Goal: Navigation & Orientation: Find specific page/section

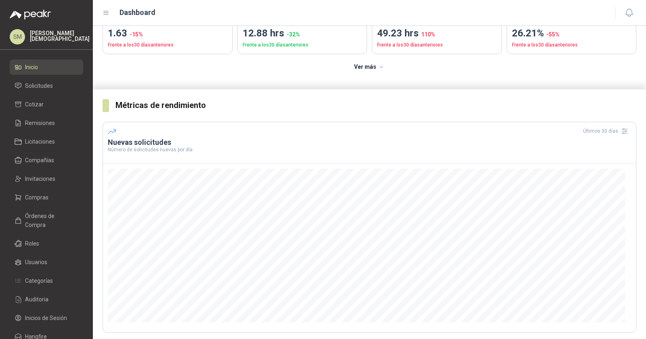
scroll to position [137, 0]
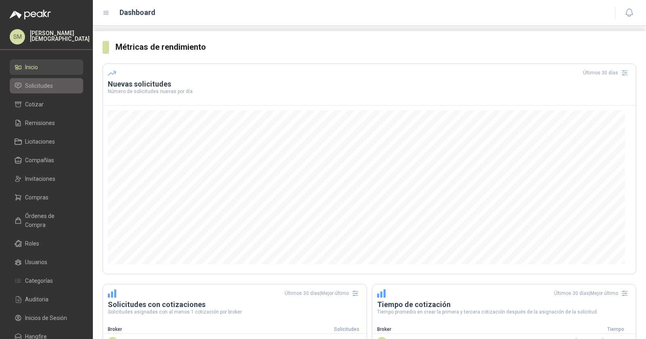
click at [47, 88] on span "Solicitudes" at bounding box center [39, 85] width 28 height 9
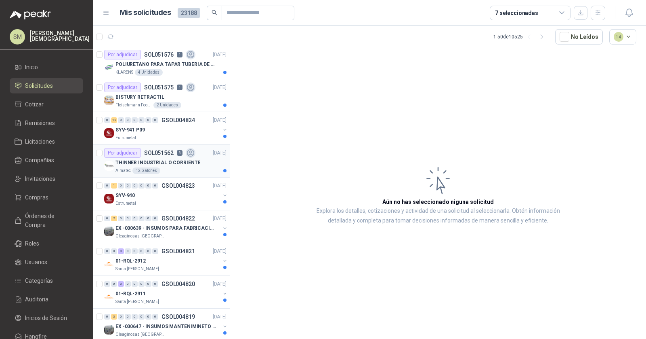
scroll to position [52, 0]
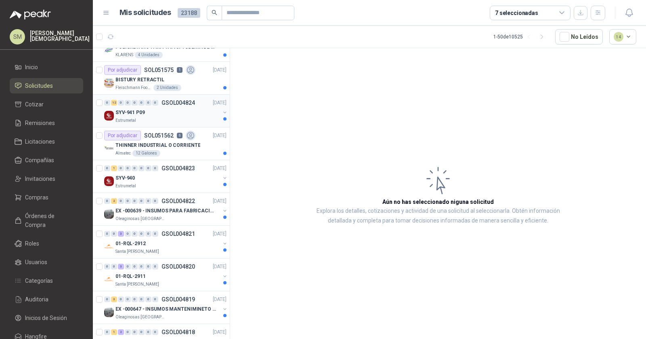
click at [185, 109] on div "SYV-941 P09" at bounding box center [168, 112] width 105 height 10
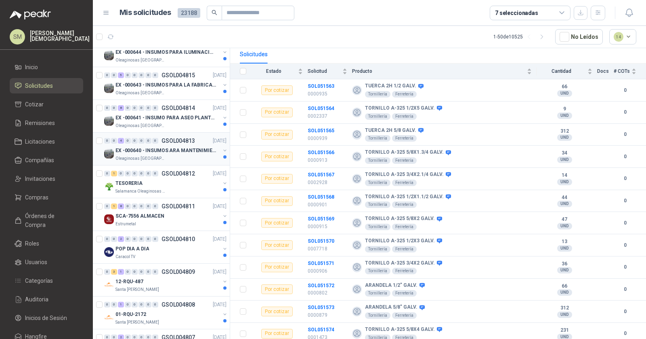
scroll to position [402, 0]
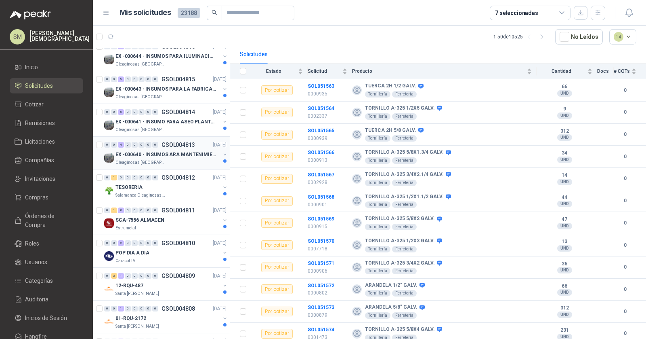
click at [168, 151] on p "EX -000640 - INSUMOS ARA MANTENIMIENTO MECANICO" at bounding box center [166, 155] width 101 height 8
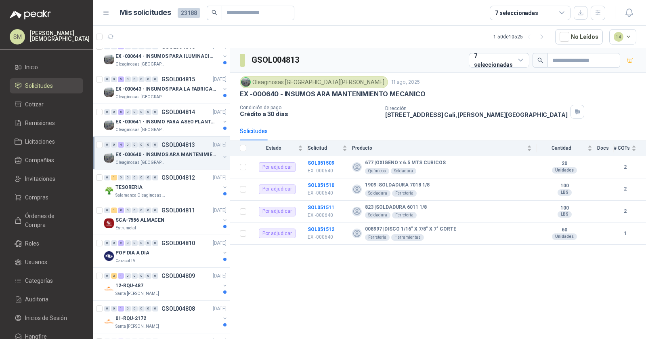
click at [143, 153] on p "EX -000640 - INSUMOS ARA MANTENIMIENTO MECANICO" at bounding box center [166, 155] width 101 height 8
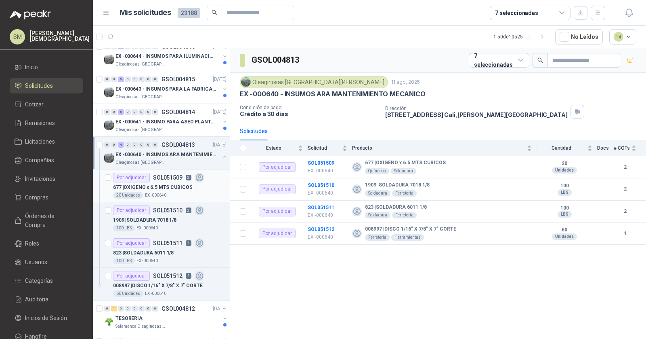
click at [166, 183] on p "677 | OXIGENO x 6.5 MTS CUBICOS" at bounding box center [152, 187] width 79 height 8
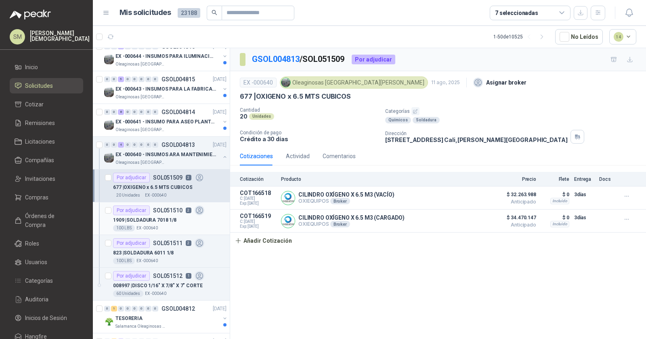
click at [157, 216] on p "1909 | SOLDADURA 7018 1/8" at bounding box center [144, 220] width 63 height 8
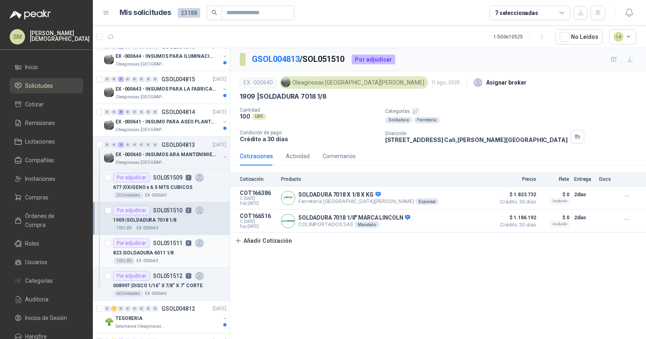
click at [158, 250] on p "823 | SOLDADURA 6011 1/8" at bounding box center [143, 253] width 61 height 8
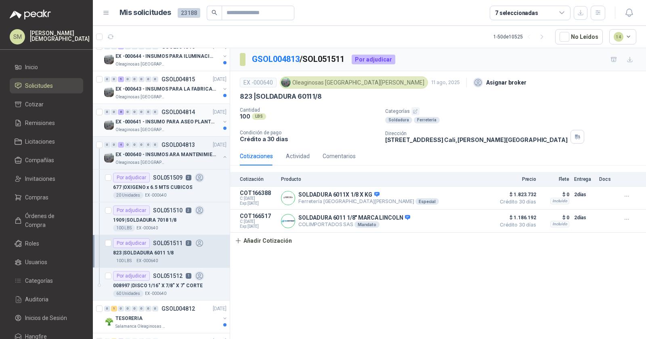
click at [174, 118] on p "EX -000641 - INSUMO PARA ASEO PLANTA EXTRACTORA" at bounding box center [166, 122] width 101 height 8
click at [189, 118] on p "EX -000641 - INSUMO PARA ASEO PLANTA EXTRACTORA" at bounding box center [166, 122] width 101 height 8
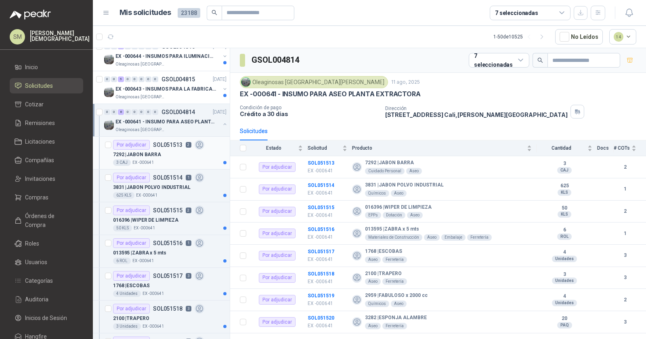
click at [154, 151] on p "7292 | [PERSON_NAME]" at bounding box center [137, 155] width 48 height 8
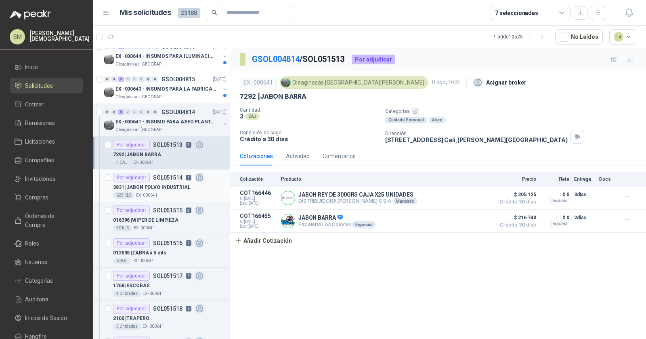
click at [163, 183] on p "3831 | JABON POLVO INDUSTRIAL" at bounding box center [152, 187] width 78 height 8
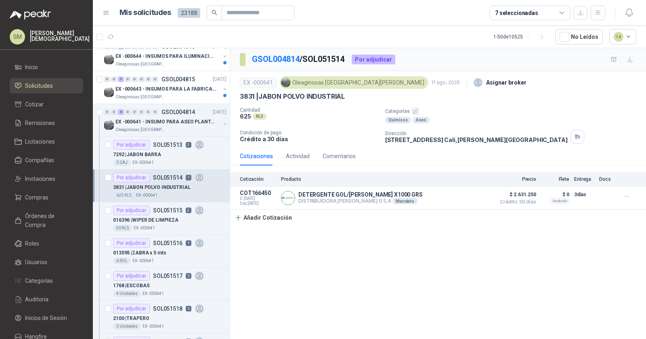
scroll to position [401, 0]
